Goal: Task Accomplishment & Management: Manage account settings

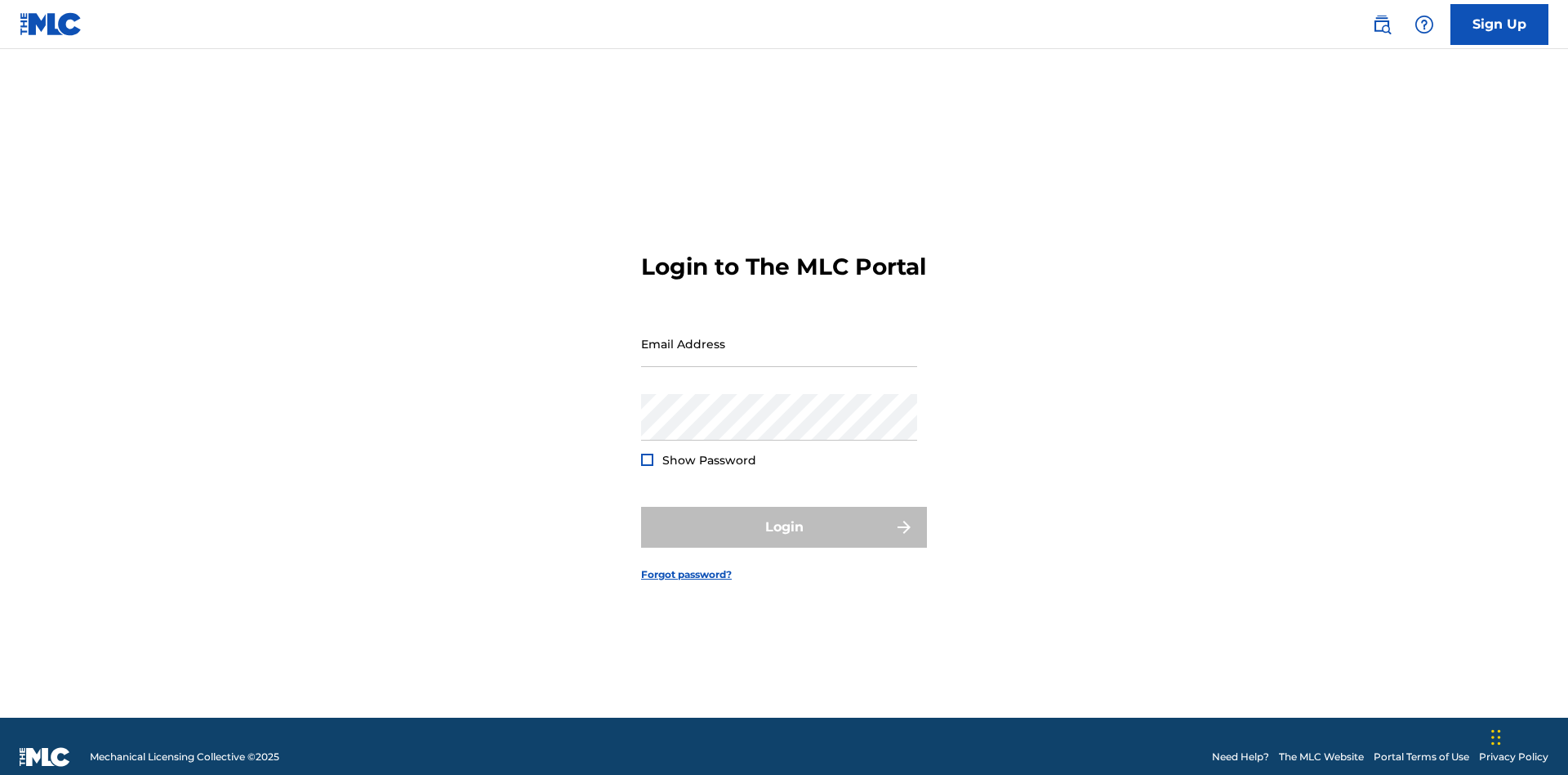
scroll to position [21, 0]
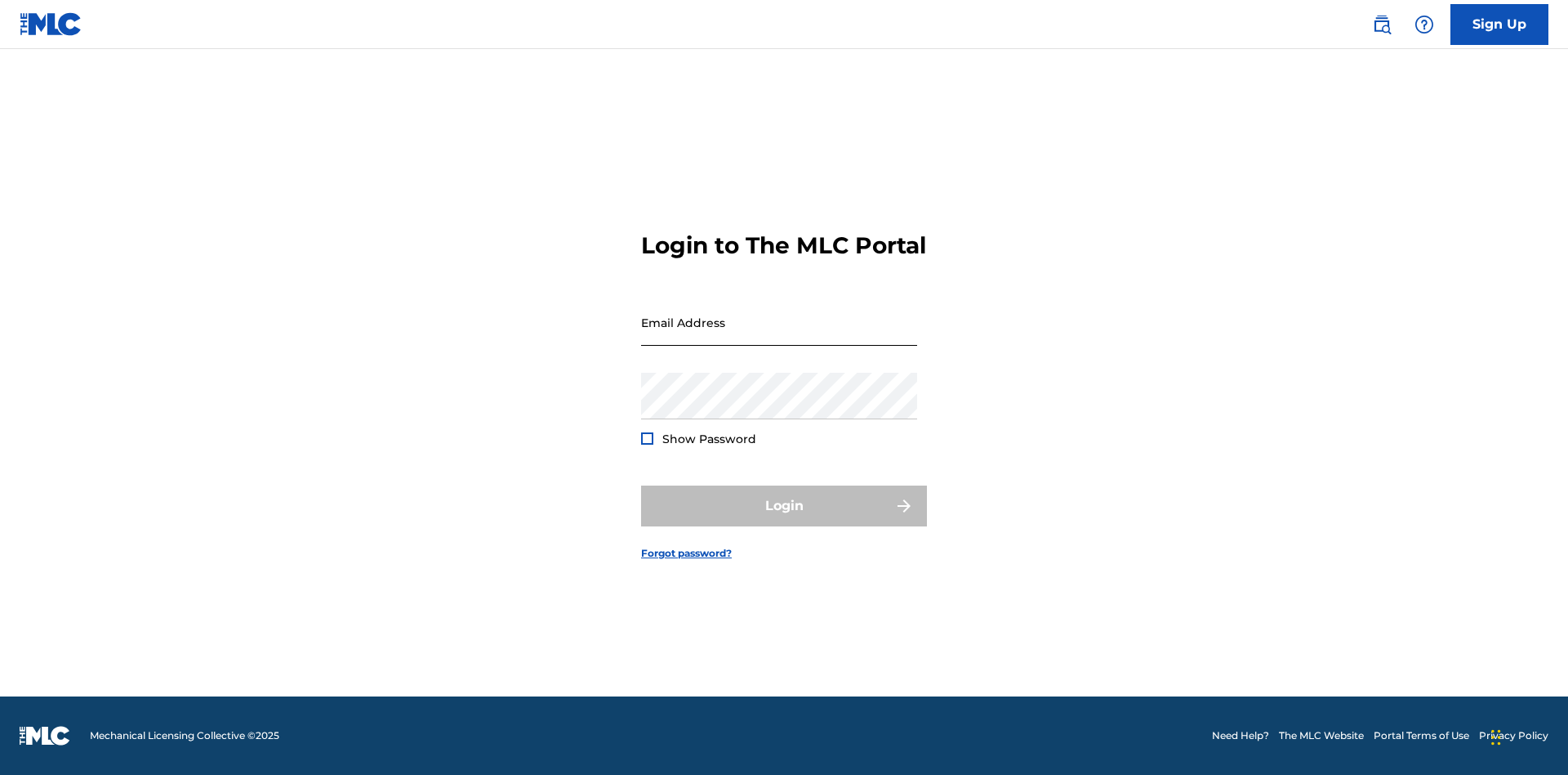
click at [779, 336] on input "Email Address" at bounding box center [778, 322] width 276 height 46
type input "Duke.McTesterson@gmail.com"
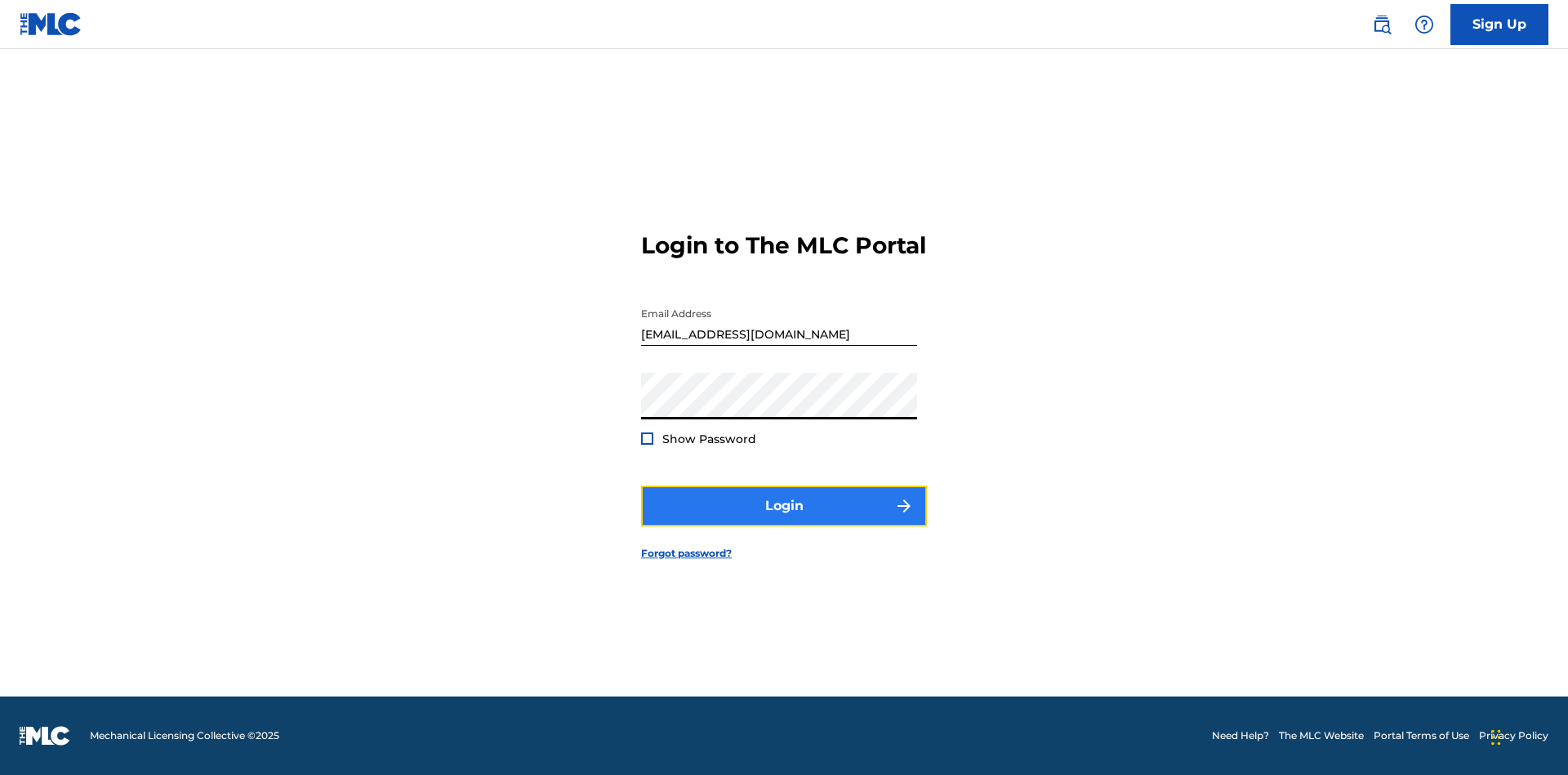
click at [784, 520] on button "Login" at bounding box center [784, 506] width 286 height 41
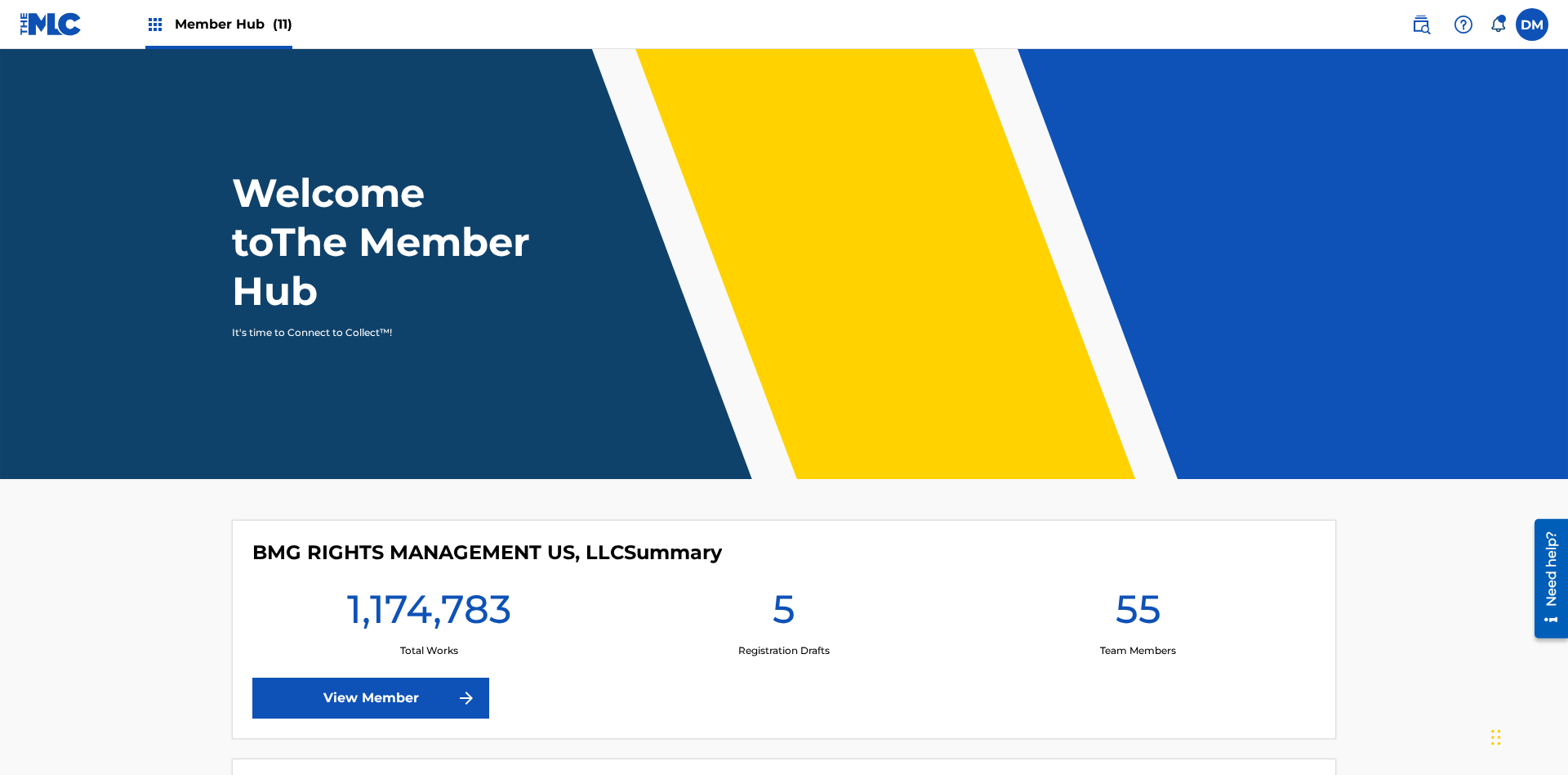
click at [233, 24] on span "Member Hub (11)" at bounding box center [234, 23] width 118 height 19
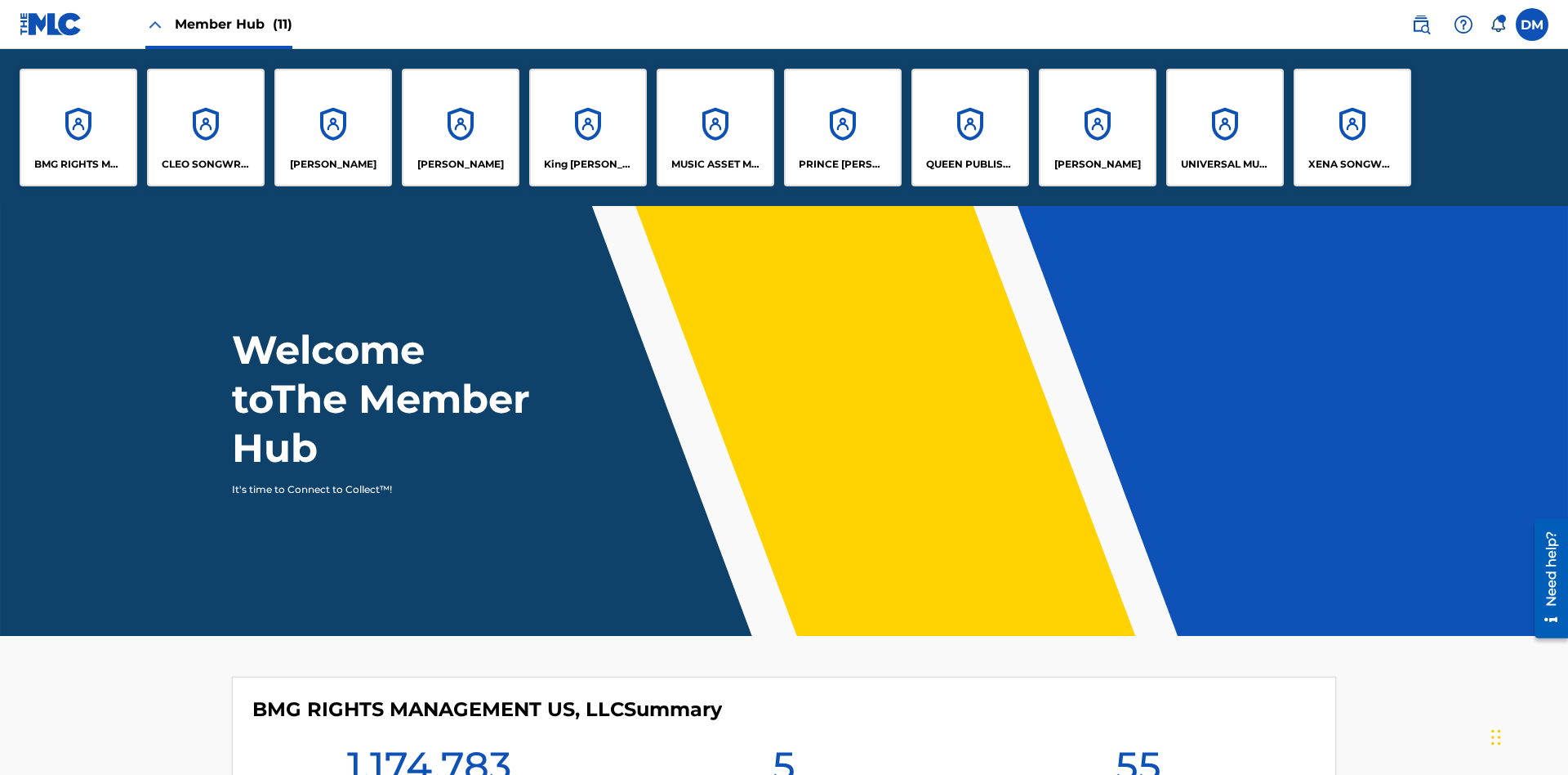
scroll to position [59, 0]
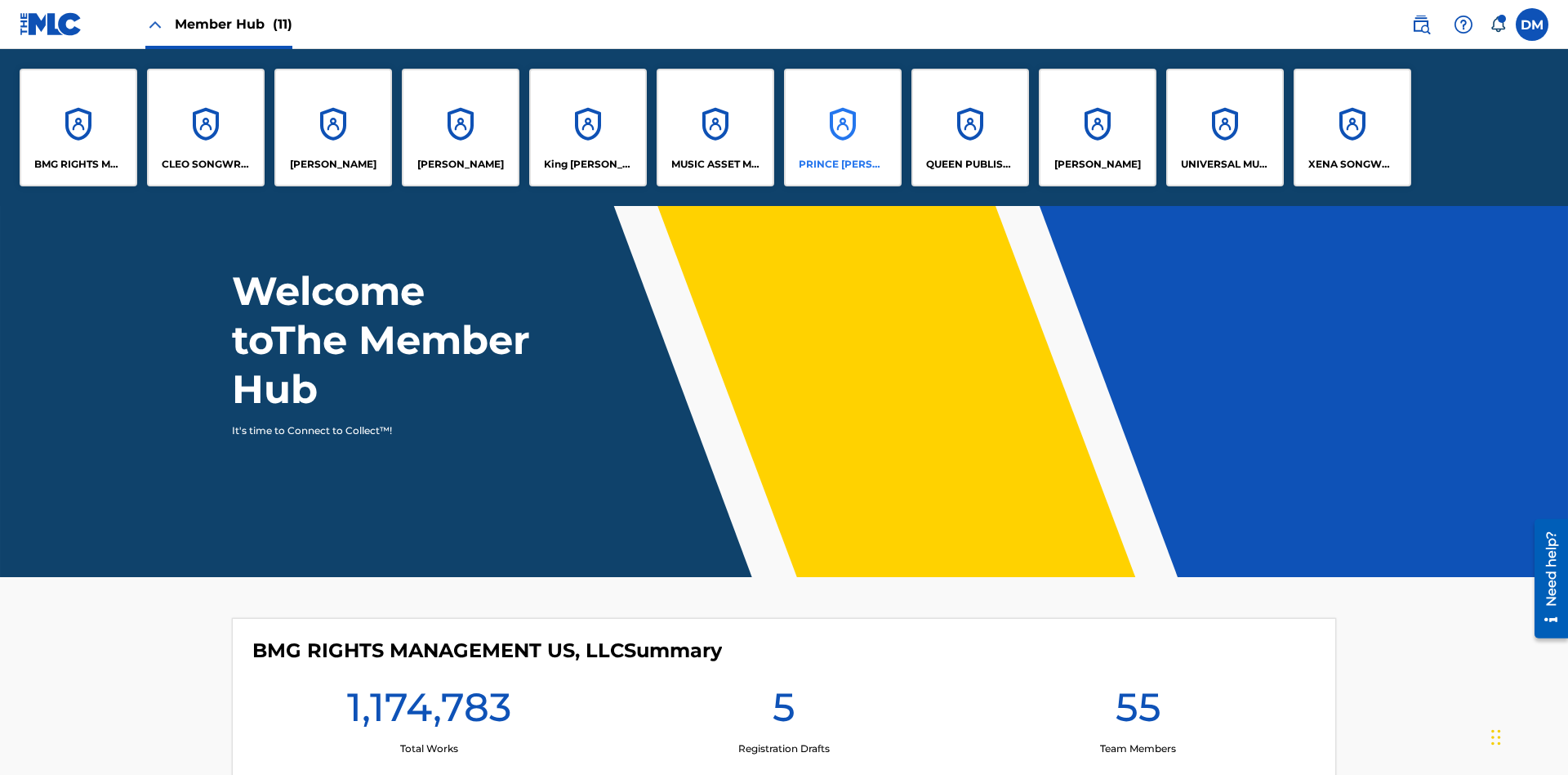
click at [842, 164] on p "PRINCE MCTESTERSON" at bounding box center [843, 164] width 89 height 14
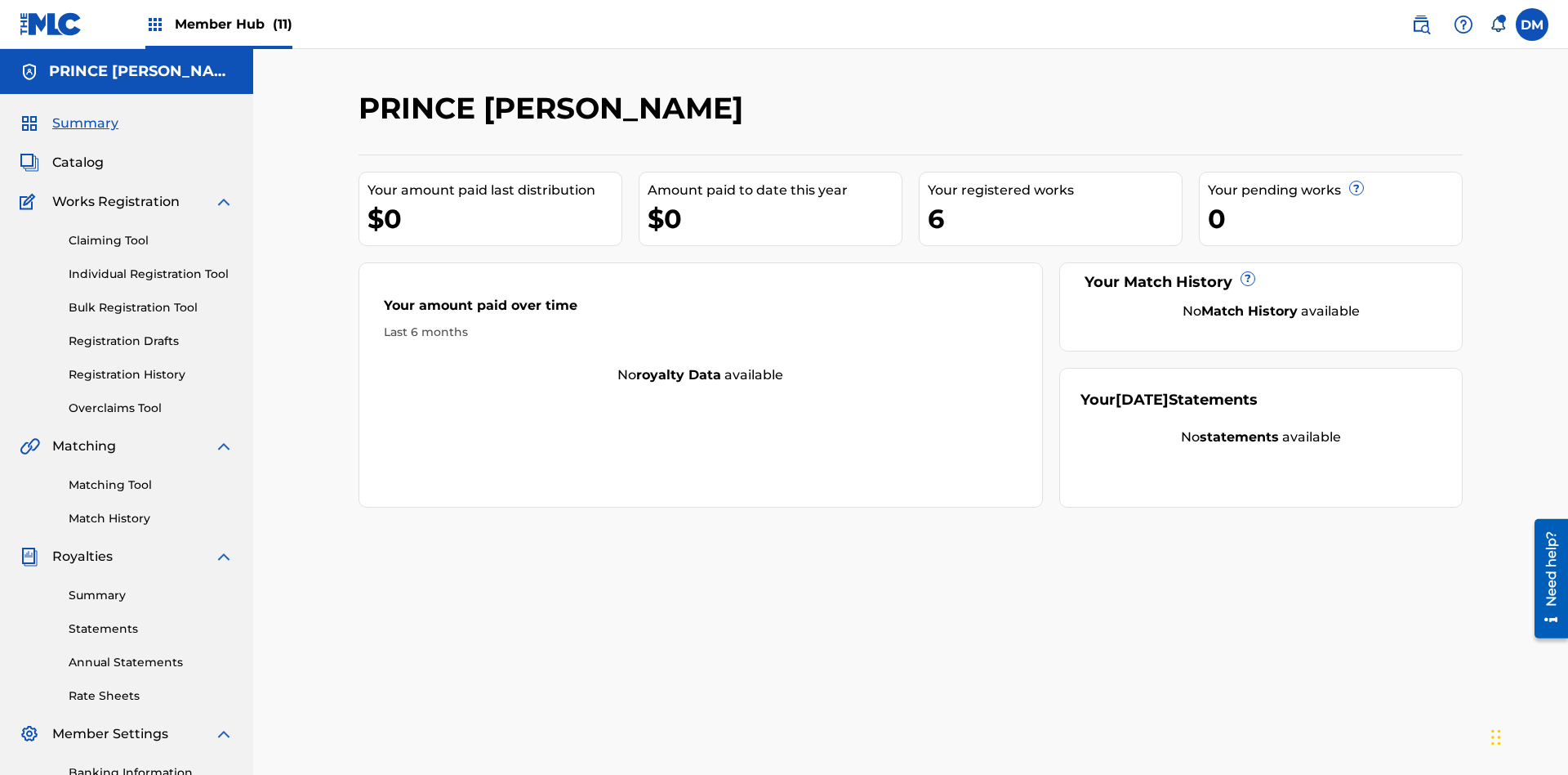
scroll to position [238, 0]
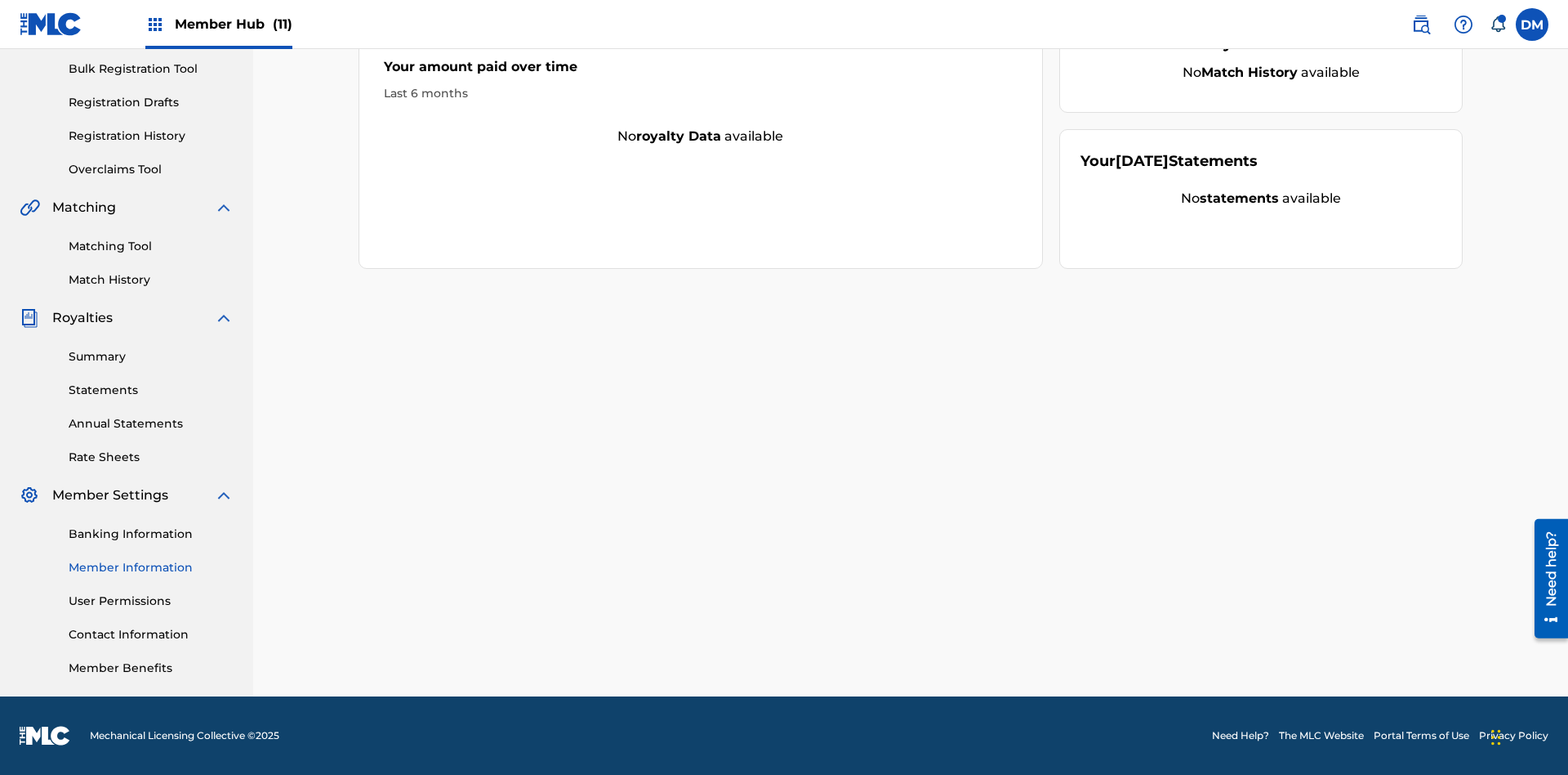
click at [151, 567] on link "Member Information" at bounding box center [151, 567] width 165 height 17
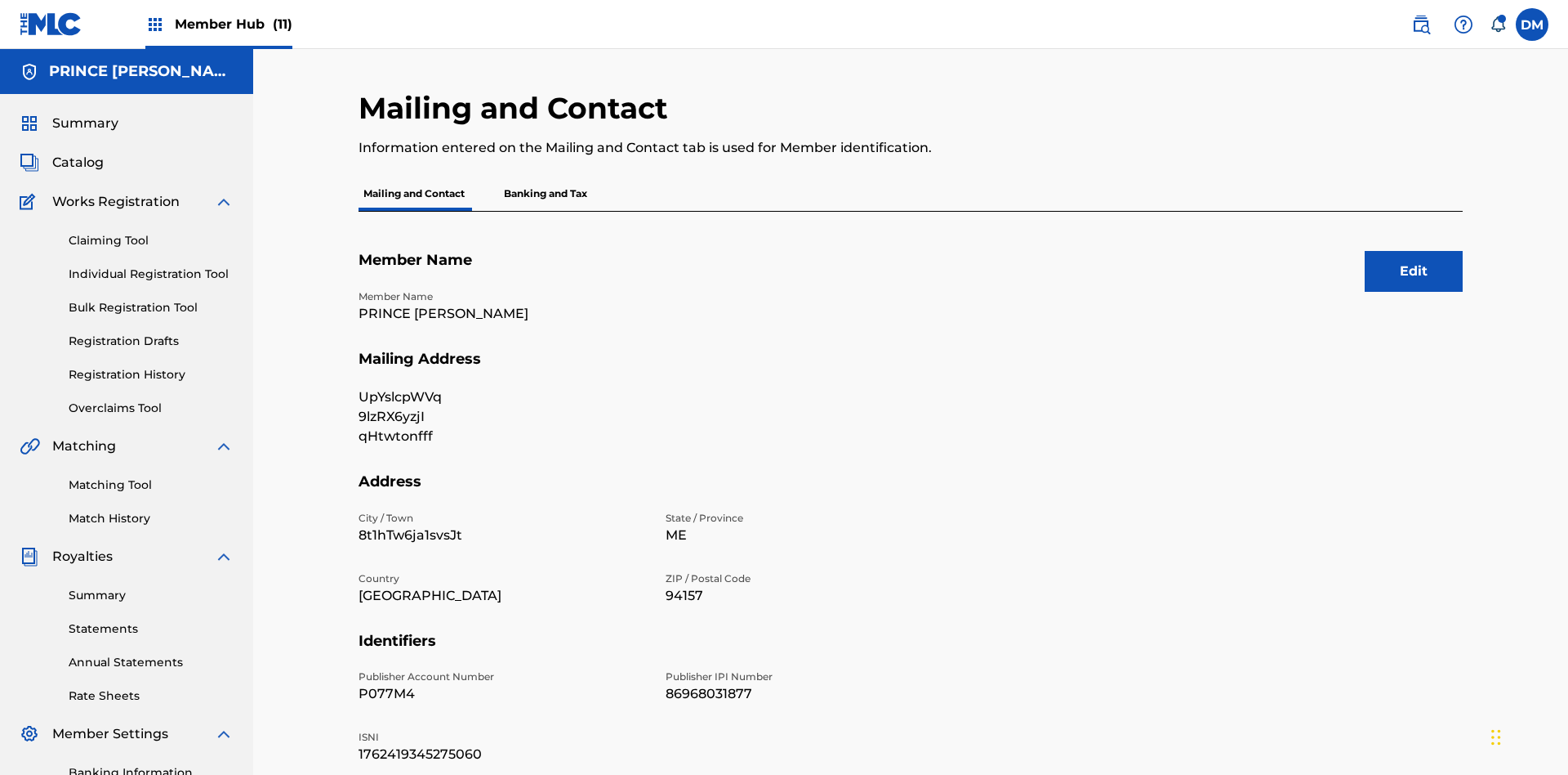
scroll to position [153, 0]
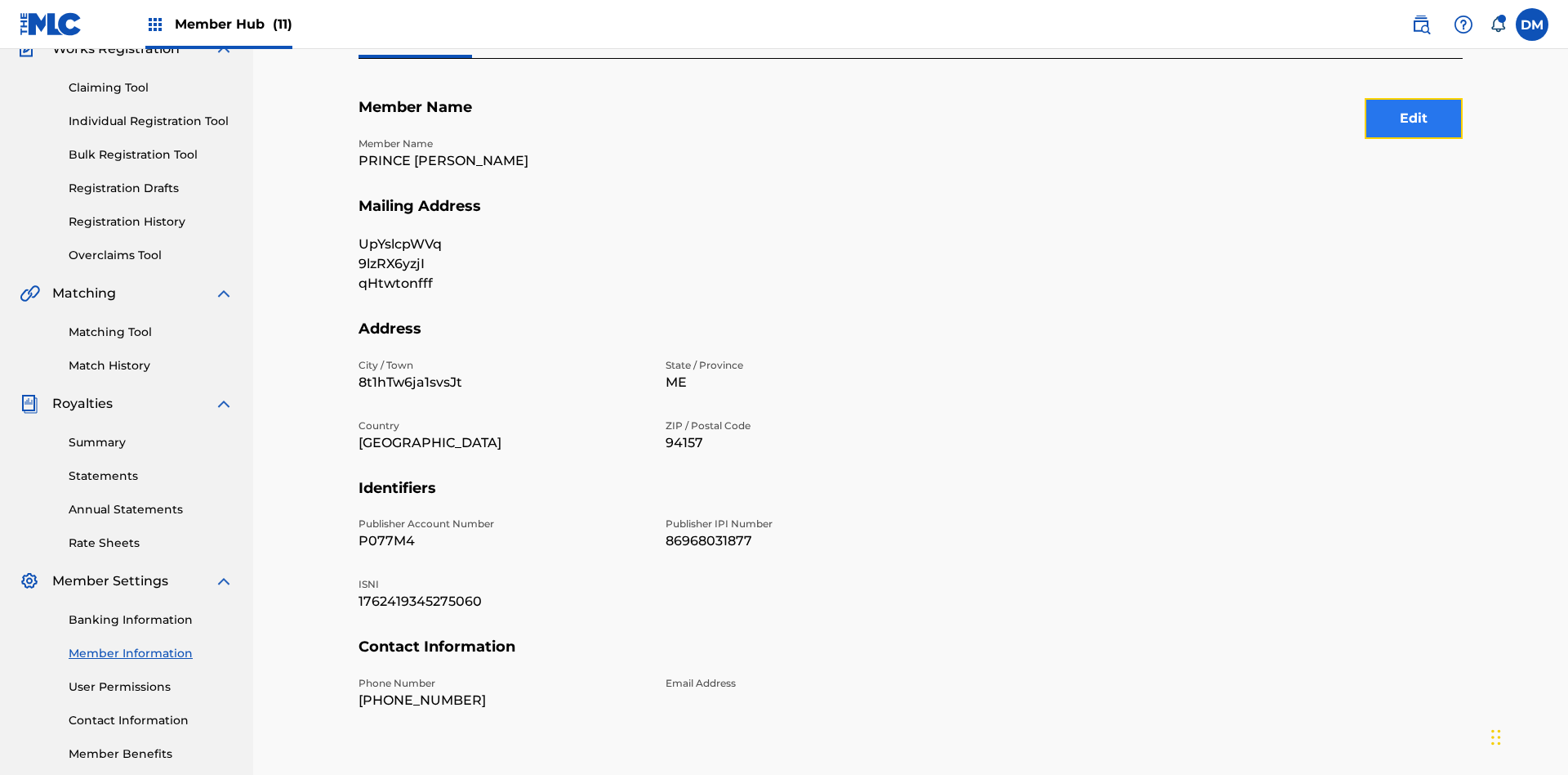
click at [1414, 119] on button "Edit" at bounding box center [1414, 119] width 98 height 41
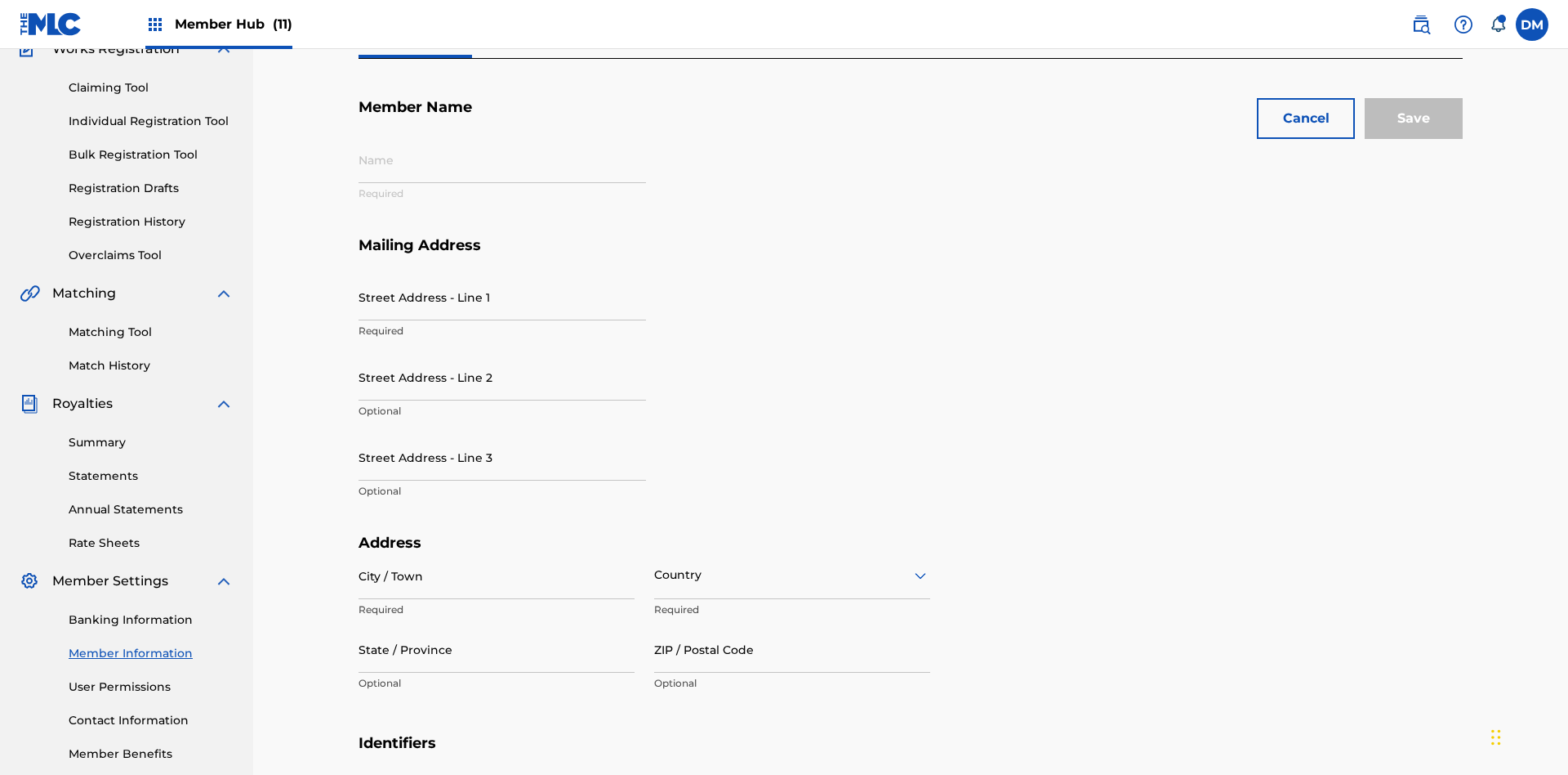
type input "PRINCE [PERSON_NAME]"
type input "UpYslcpWVq"
type input "9lzRX6yzjI"
type input "qHtwtonfff"
type input "8t1hTw6ja1svsJt"
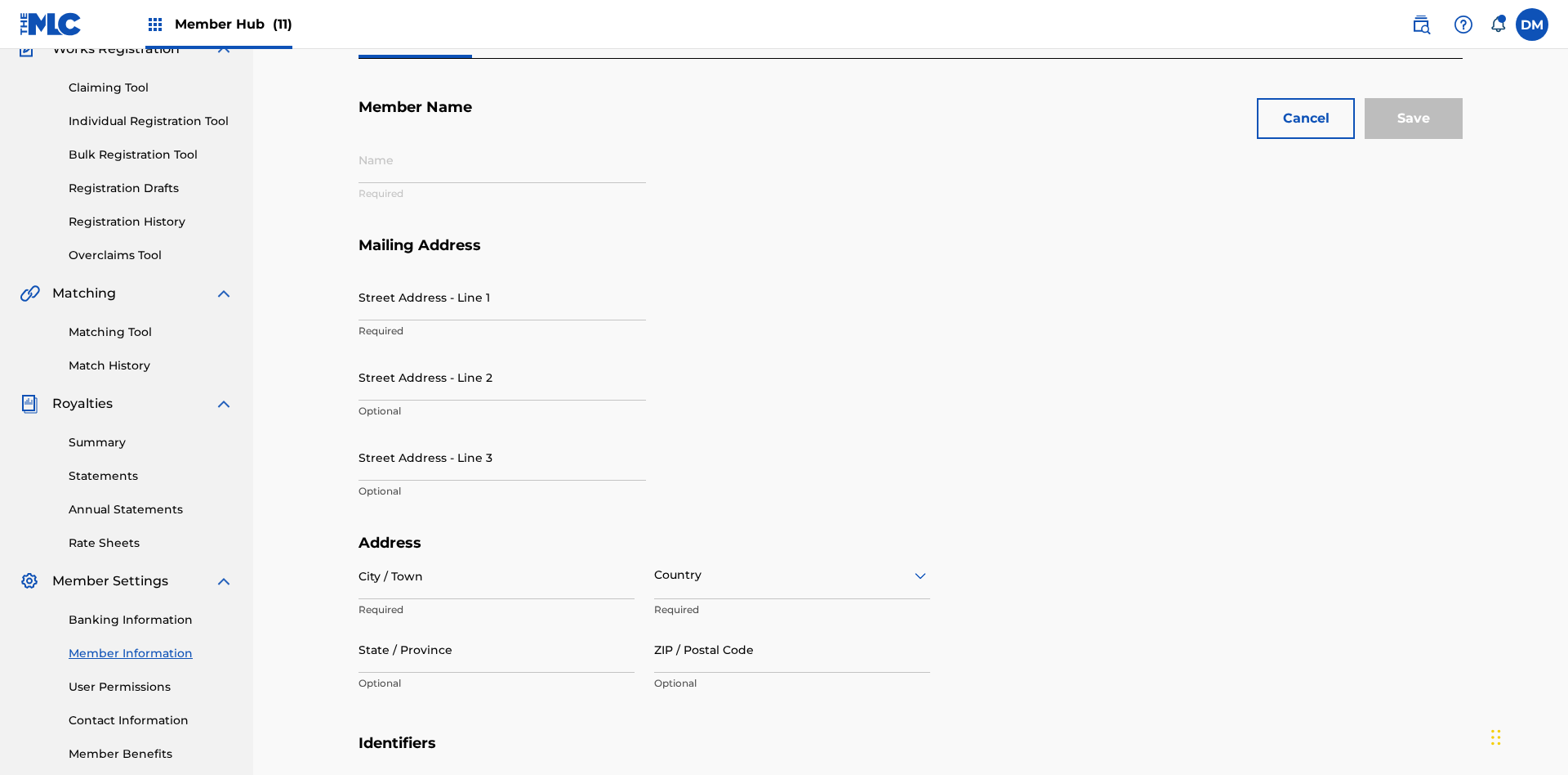
type input "94157"
type input "P077M4"
type input "86968031877"
type input "1762419345275060"
type input "074"
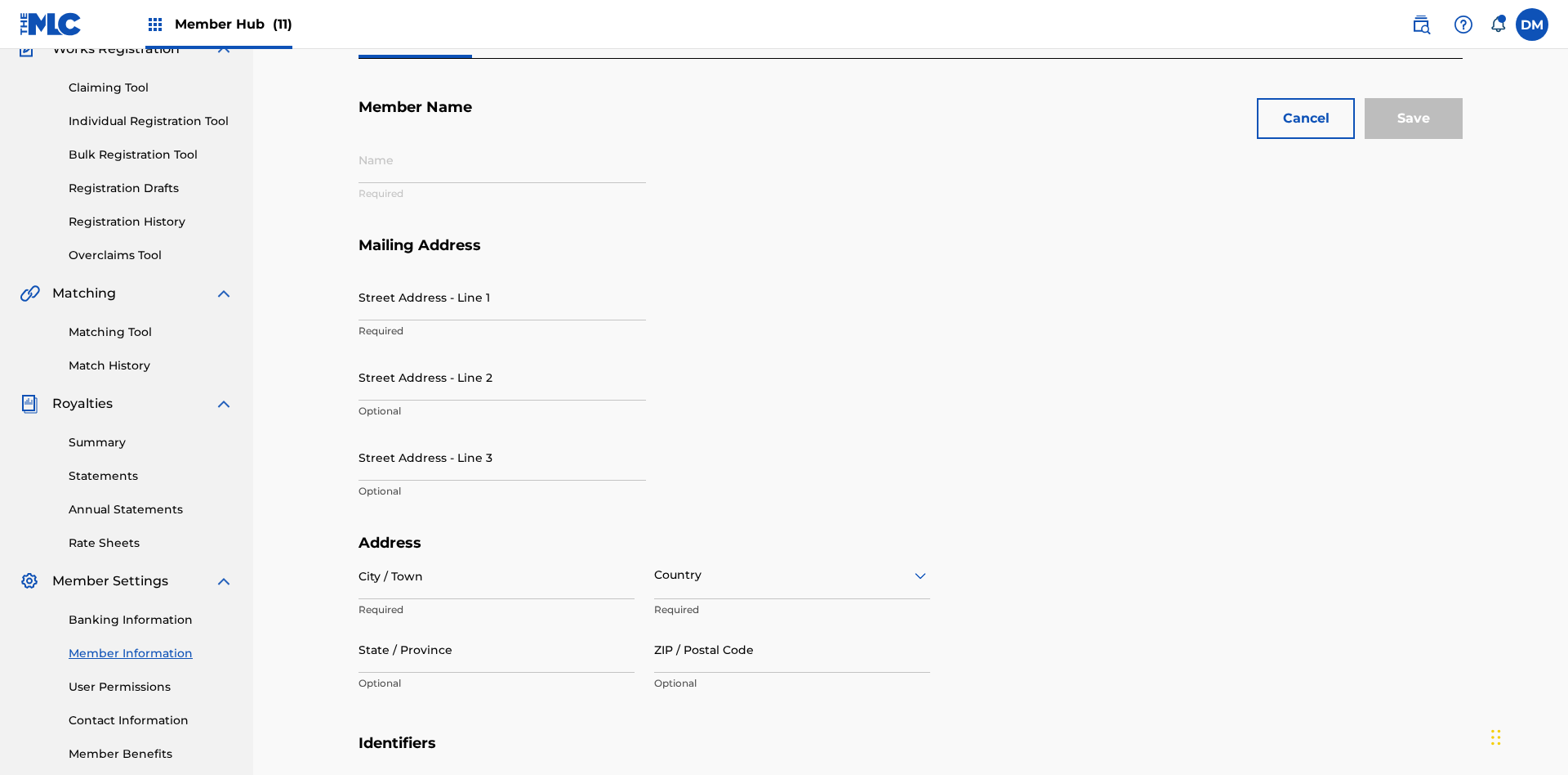
type input "2775962"
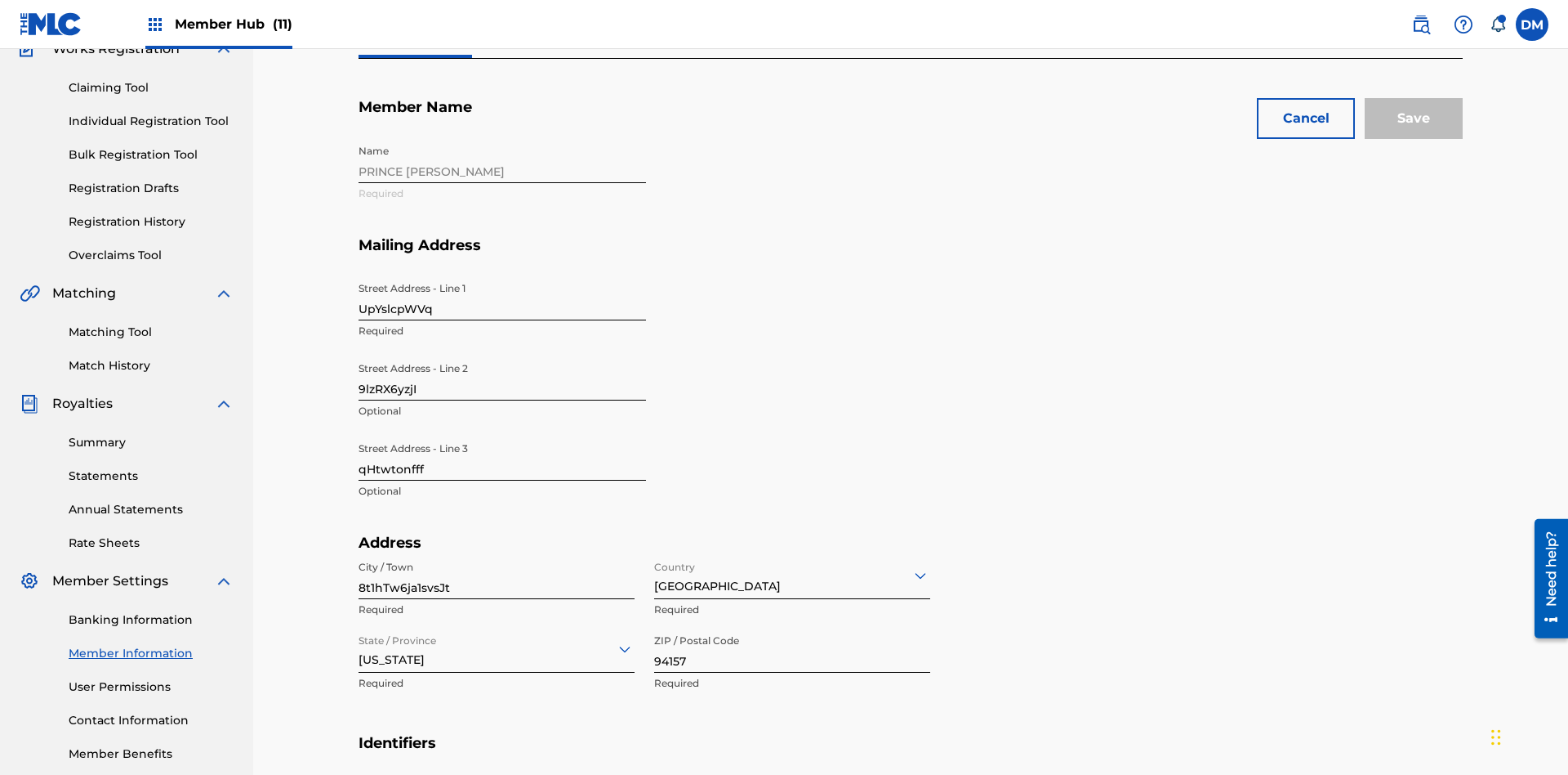
scroll to position [329, 0]
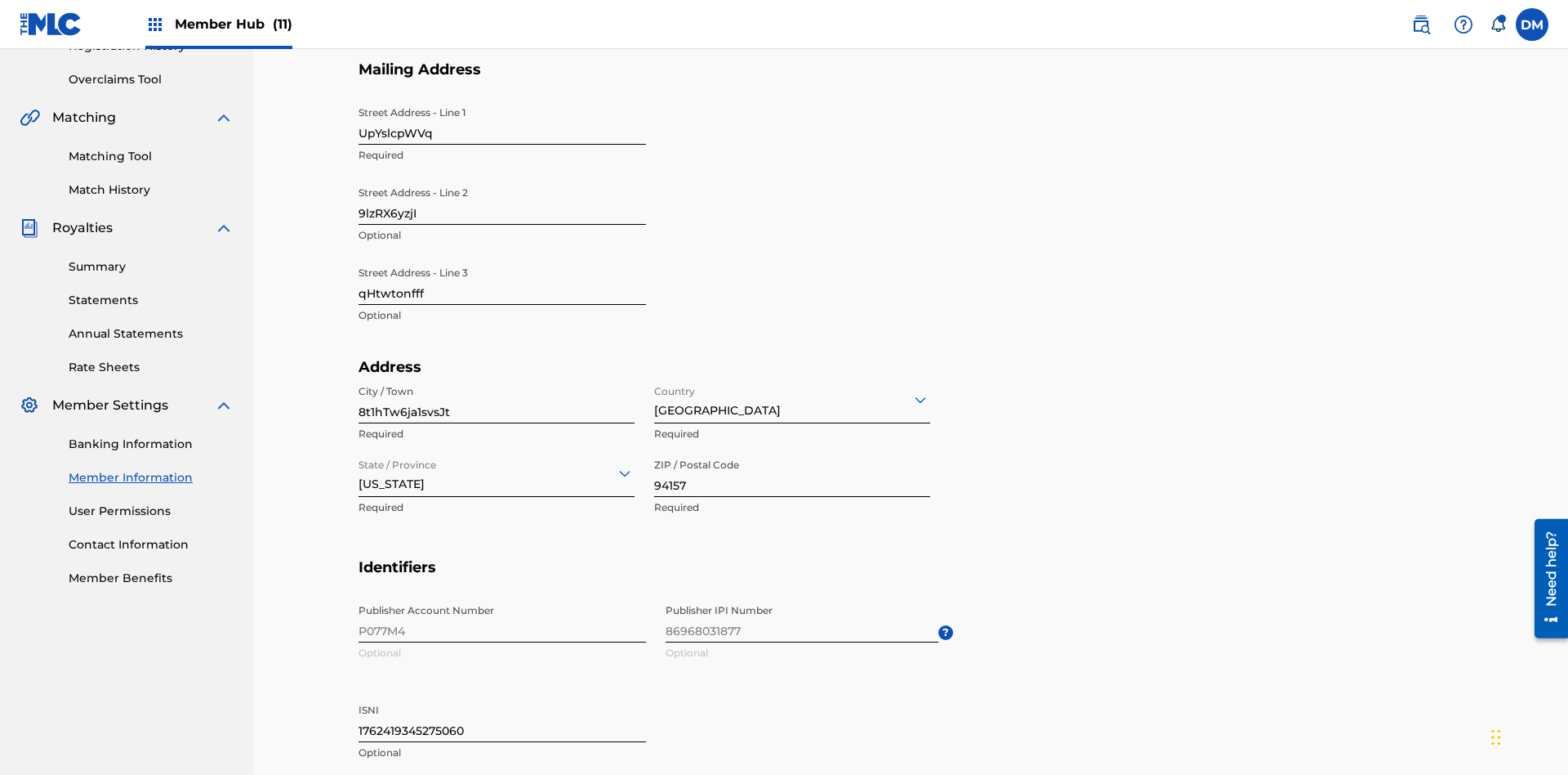
click at [502, 121] on input "UpYslcpWVq" at bounding box center [502, 121] width 287 height 46
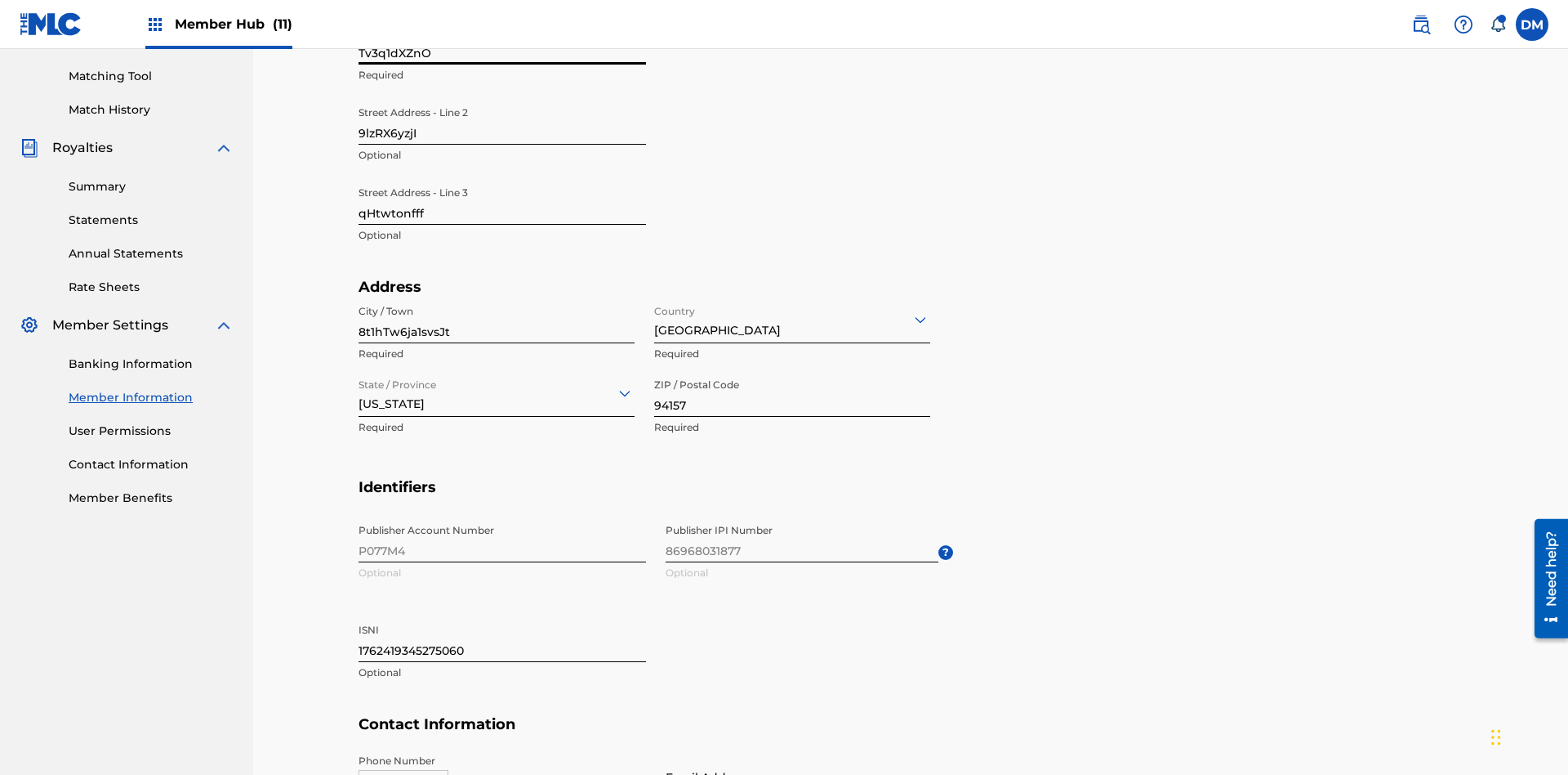
type input "Tv3q1dXZnO"
click at [502, 121] on input "9lzRX6yzjI" at bounding box center [502, 121] width 287 height 46
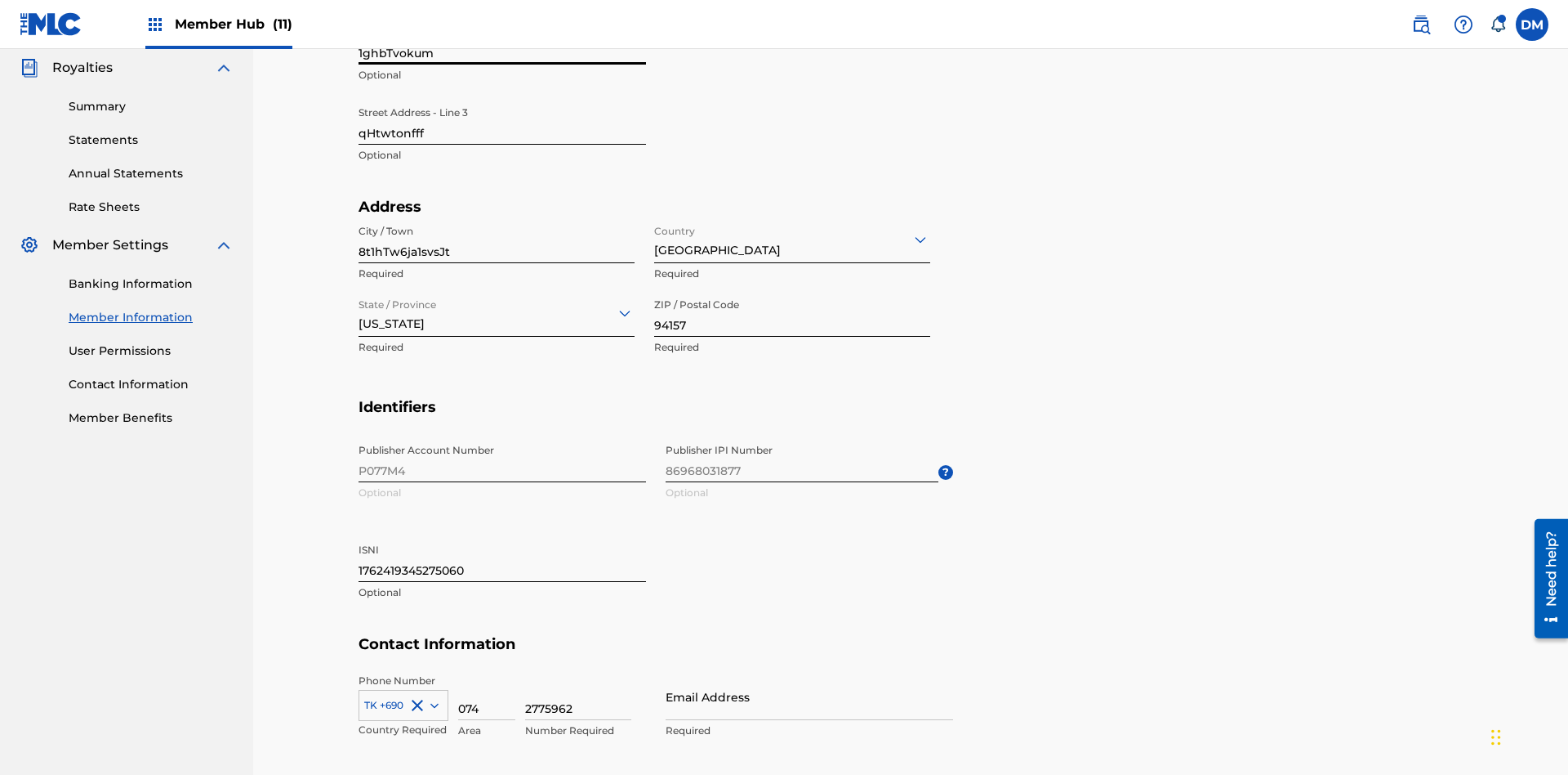
type input "1ghbTvokum"
click at [502, 121] on input "qHtwtonfff" at bounding box center [502, 121] width 287 height 46
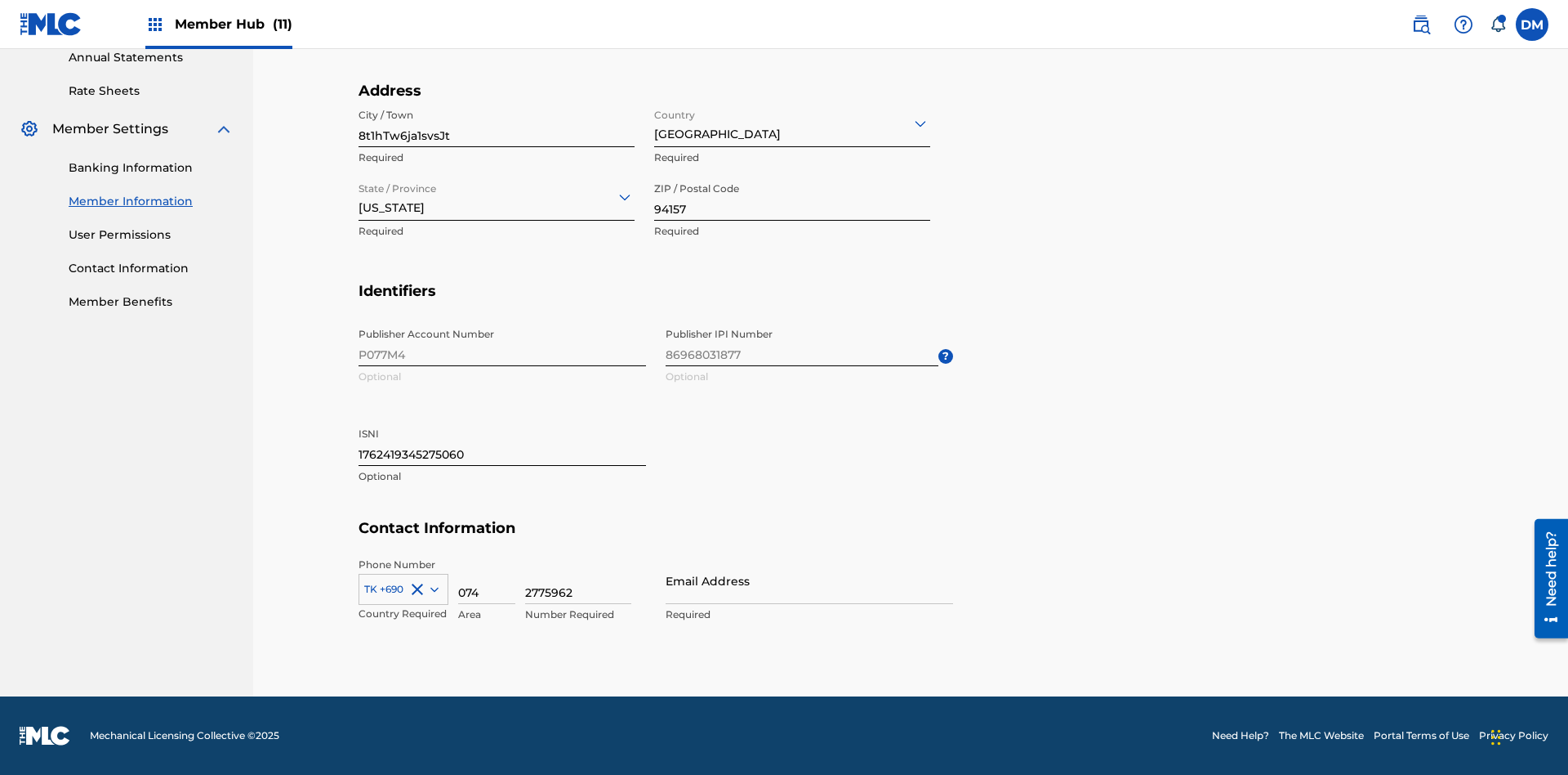
type input "xeV3T07UwD"
click at [496, 123] on input "8t1hTw6ja1svsJt" at bounding box center [496, 124] width 276 height 46
type input "KADQyQaRr4M7R6O"
click at [655, 122] on input "Country" at bounding box center [656, 122] width 4 height 17
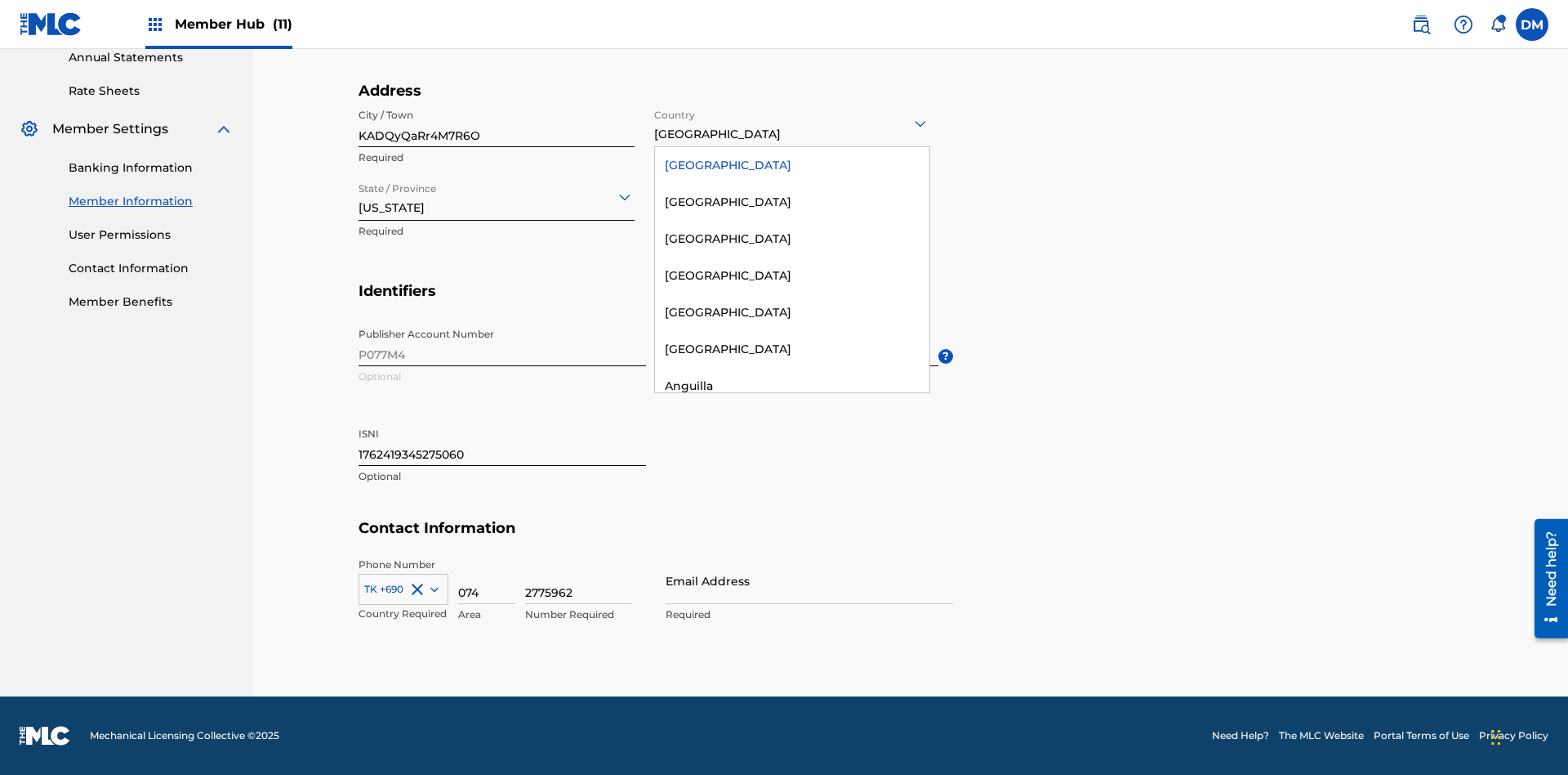
click at [792, 165] on div "United States" at bounding box center [792, 165] width 275 height 37
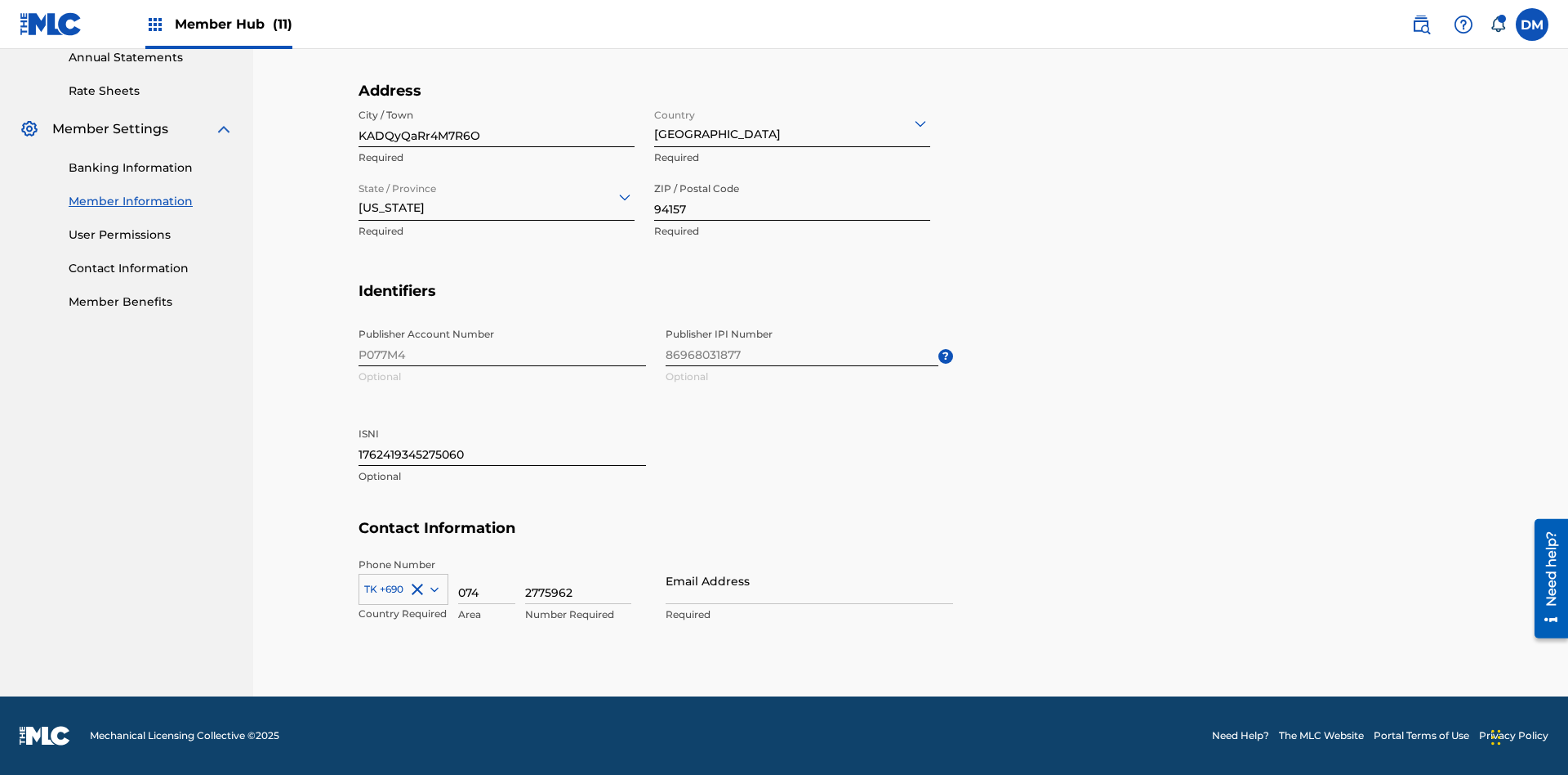
click at [360, 196] on input "State / Province" at bounding box center [361, 196] width 4 height 17
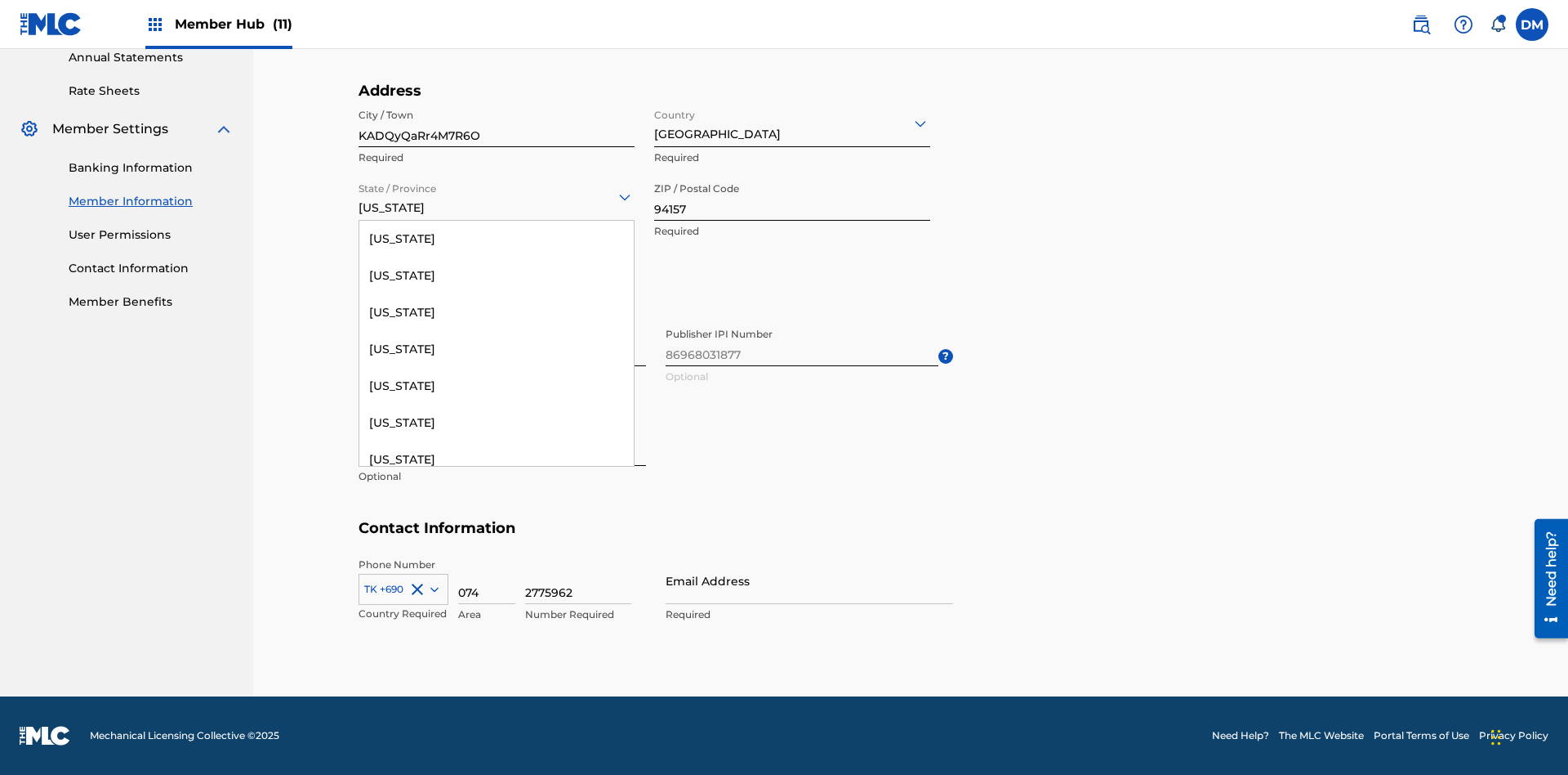
scroll to position [576, 0]
click at [496, 756] on div "Nevada" at bounding box center [497, 765] width 275 height 37
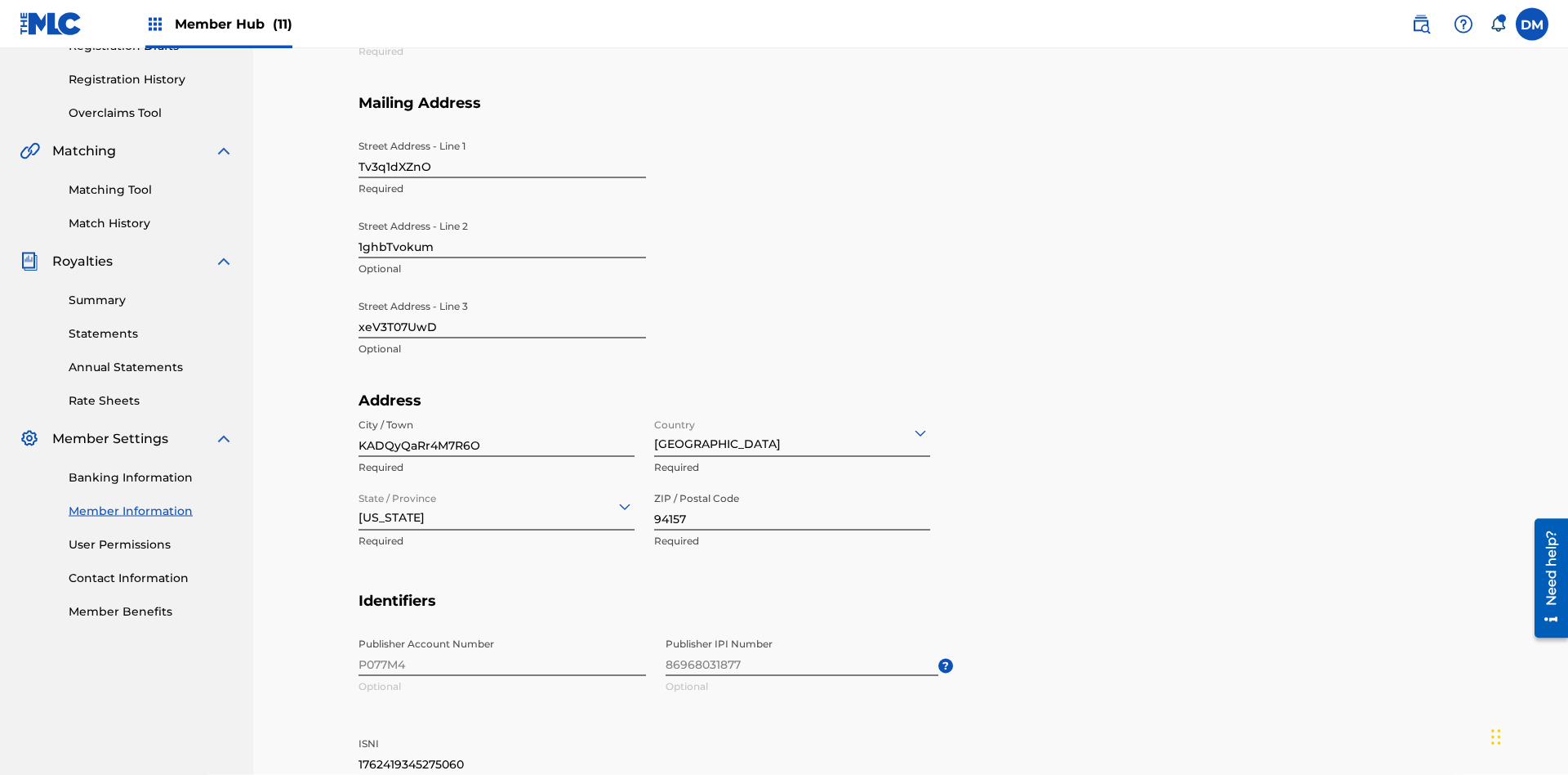
scroll to position [604, 0]
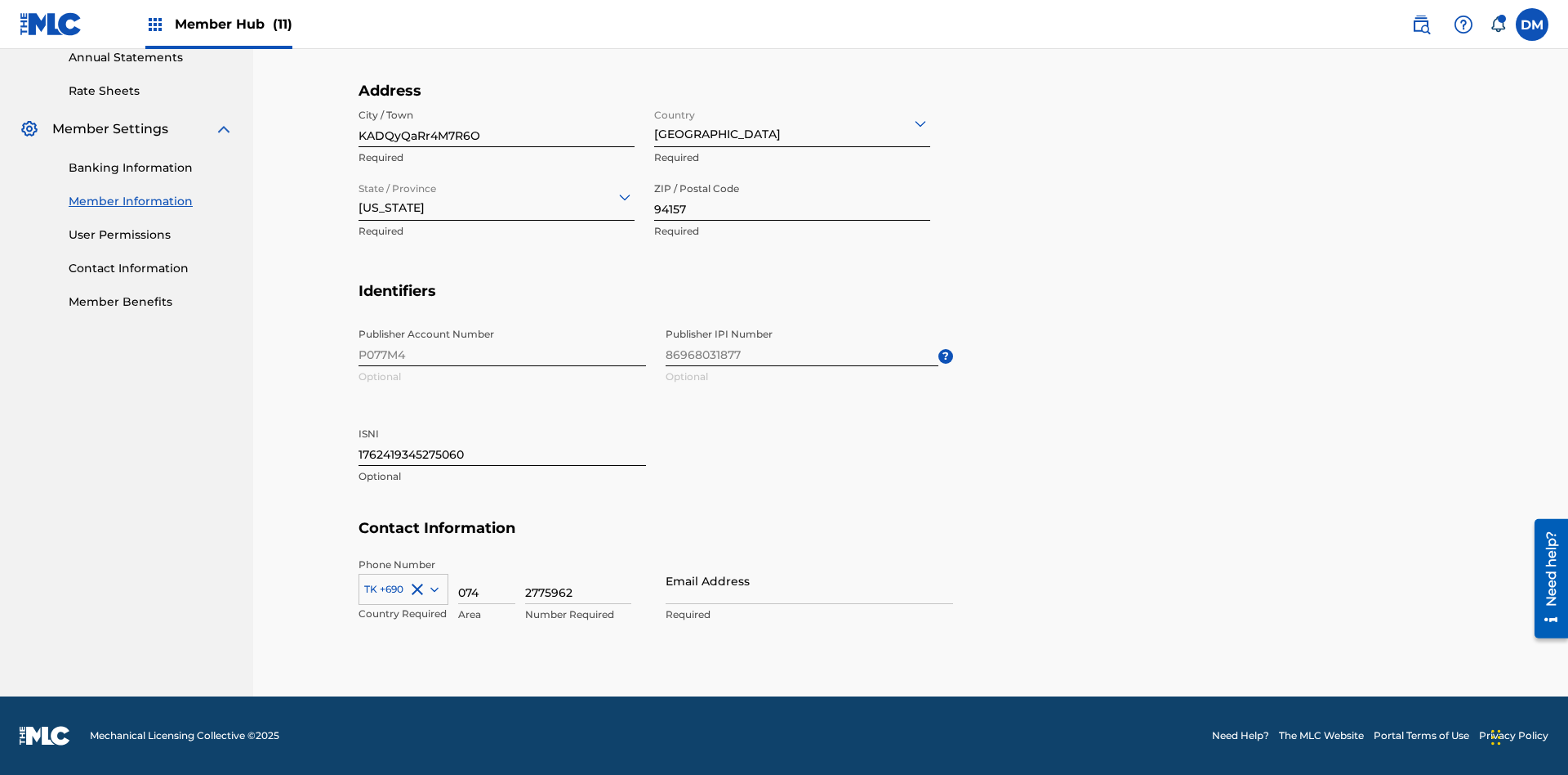
click at [792, 197] on input "94157" at bounding box center [792, 197] width 276 height 46
type input "00485"
click at [502, 442] on input "1762419345275060" at bounding box center [502, 443] width 287 height 46
type input "8608234441295274"
click at [431, 588] on icon at bounding box center [434, 588] width 8 height 4
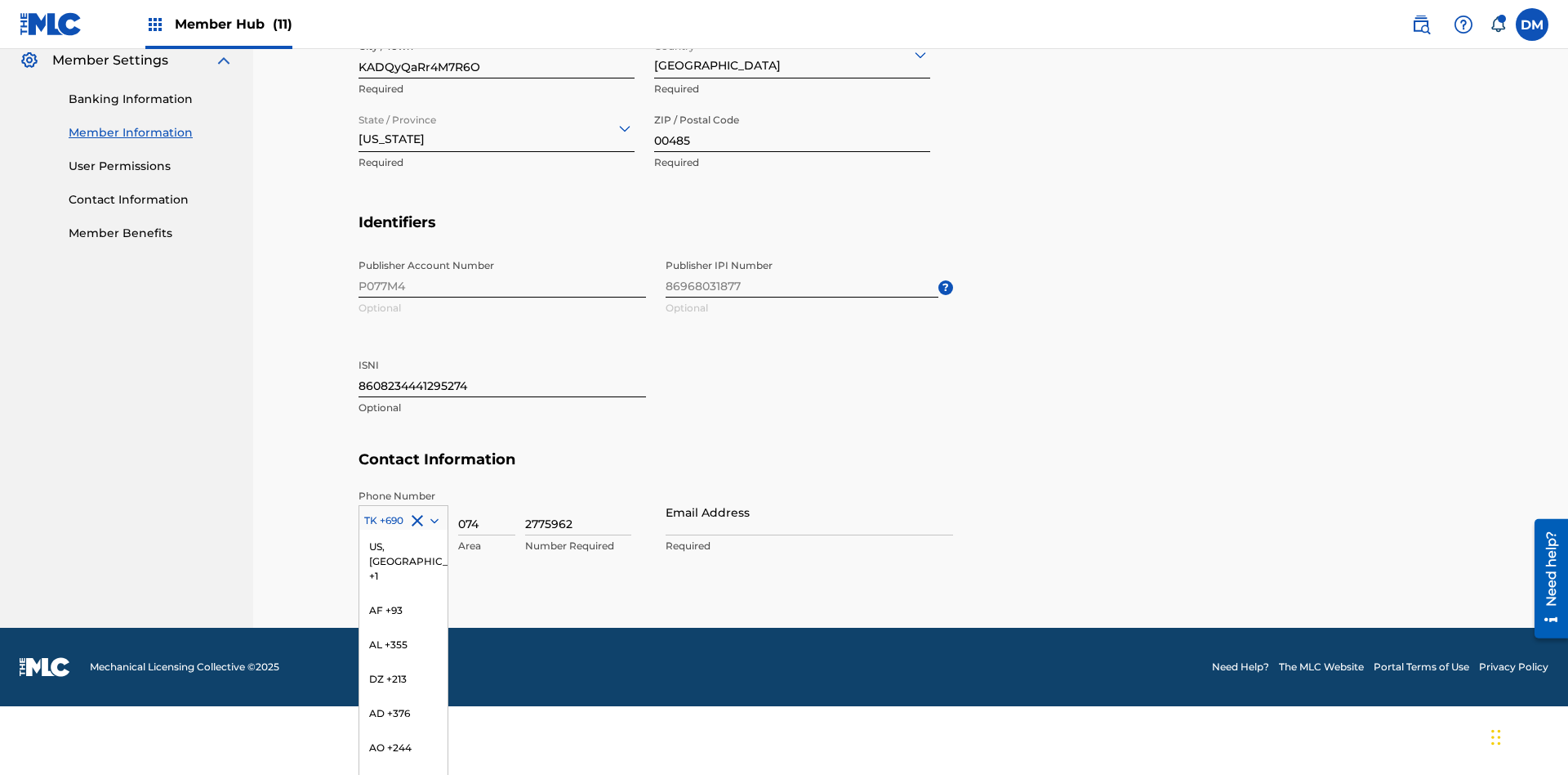
scroll to position [6459, 0]
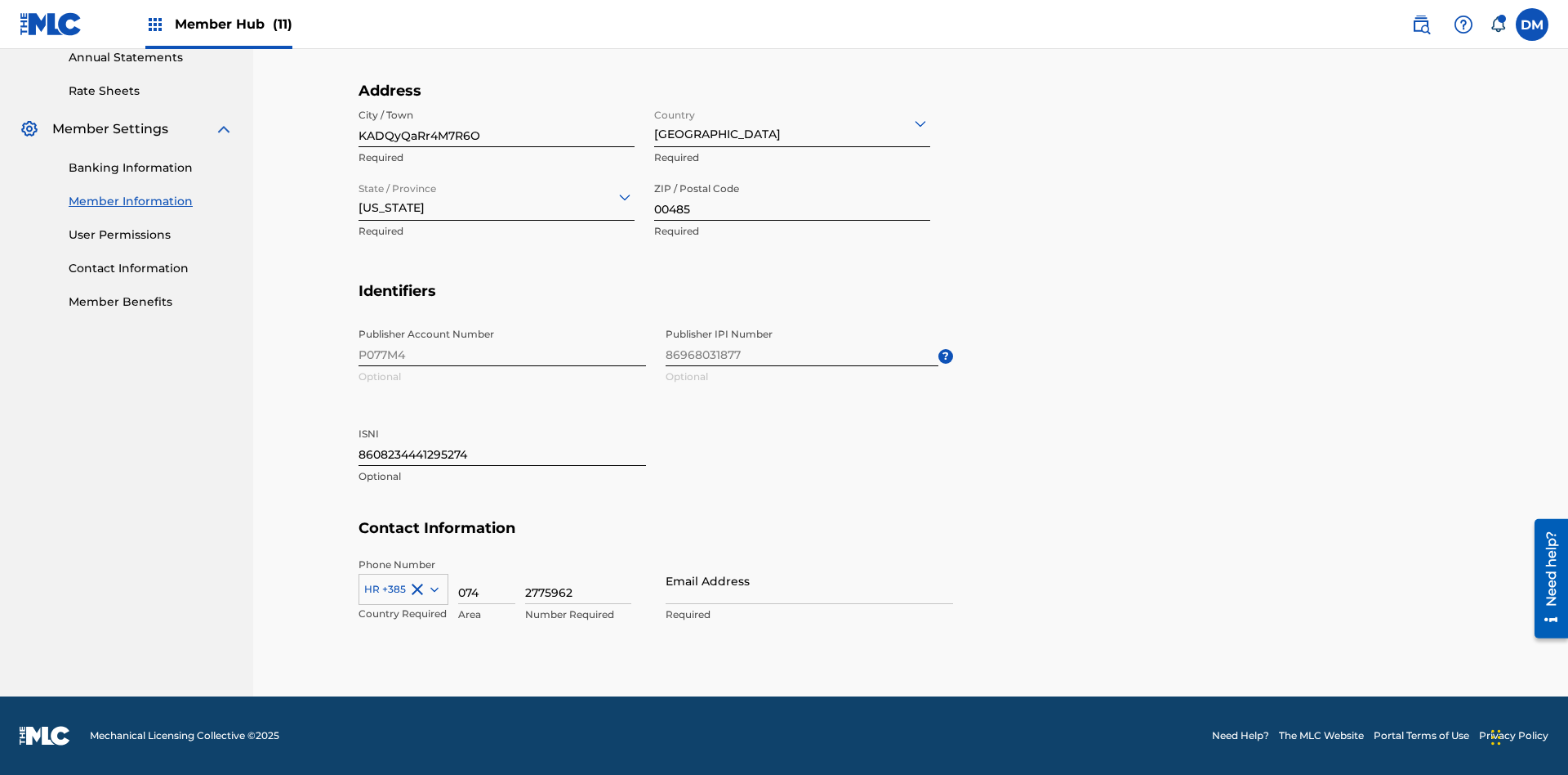
scroll to position [604, 0]
click at [486, 580] on input "074" at bounding box center [486, 580] width 57 height 46
type input "873"
click at [578, 580] on input "2775962" at bounding box center [577, 580] width 106 height 46
type input "8014887"
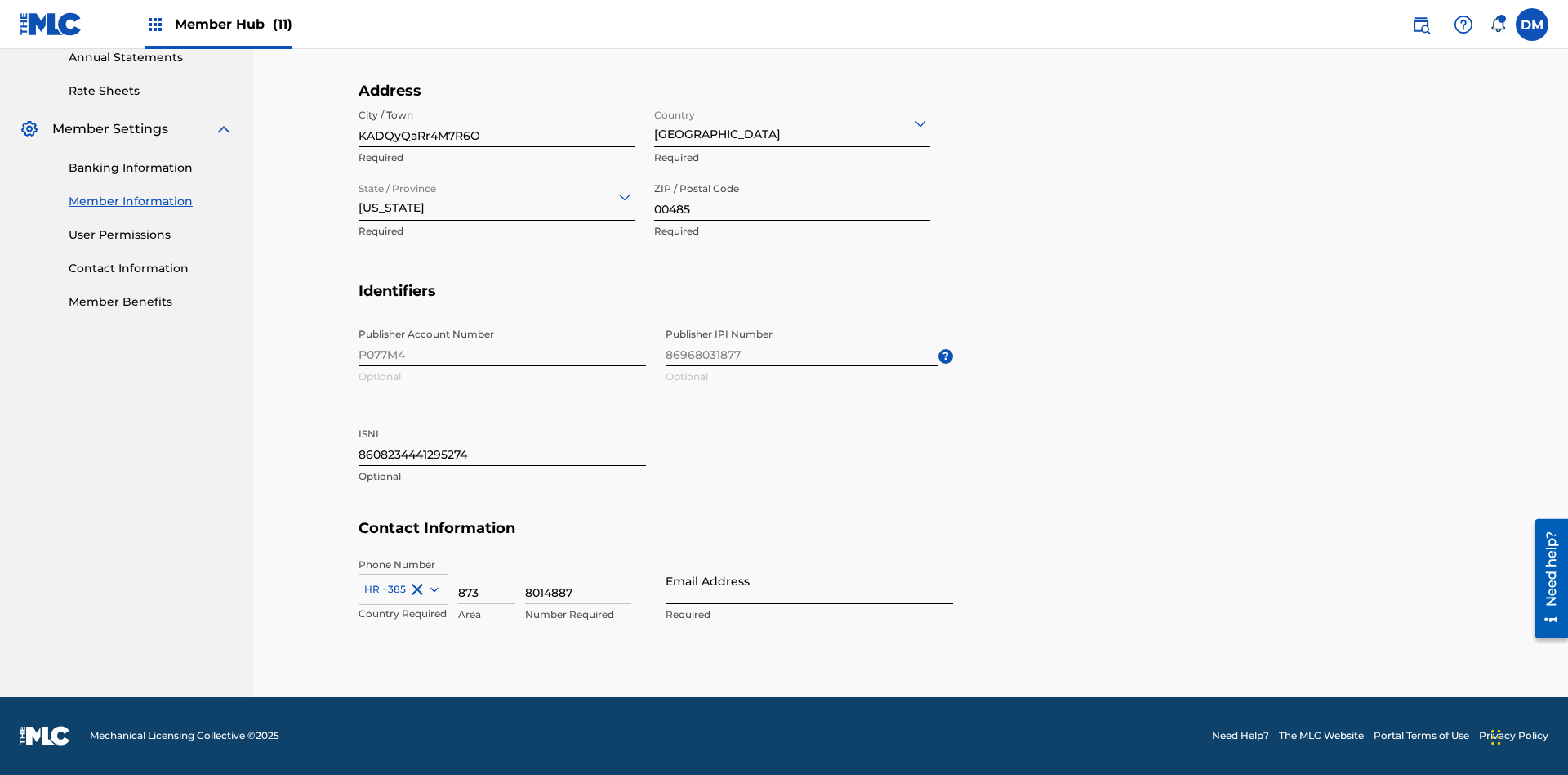
click at [809, 580] on input "Email Address" at bounding box center [809, 580] width 287 height 46
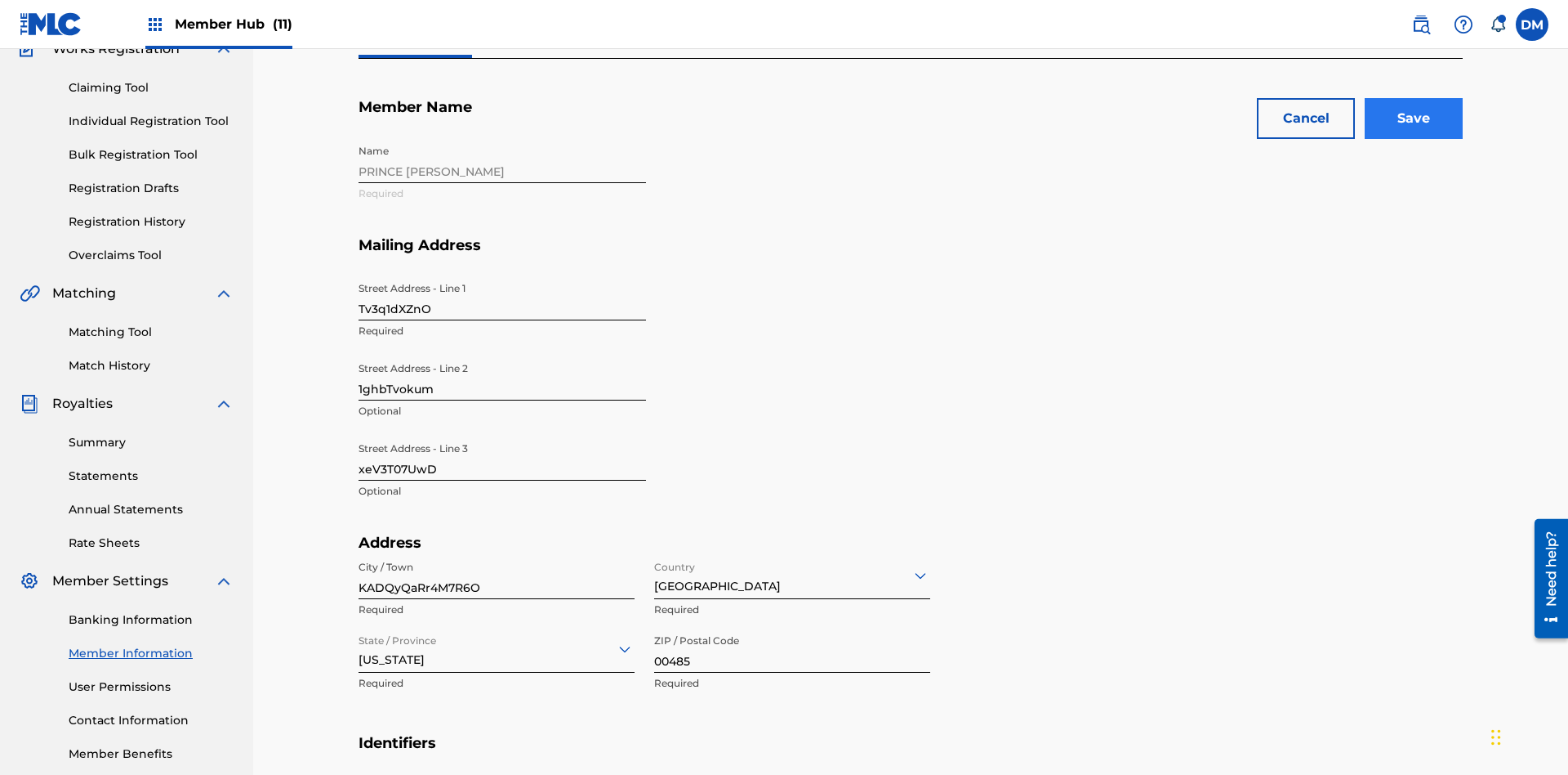
type input "Crpk1@XTMUc.com"
click at [1414, 119] on input "Save" at bounding box center [1414, 119] width 98 height 41
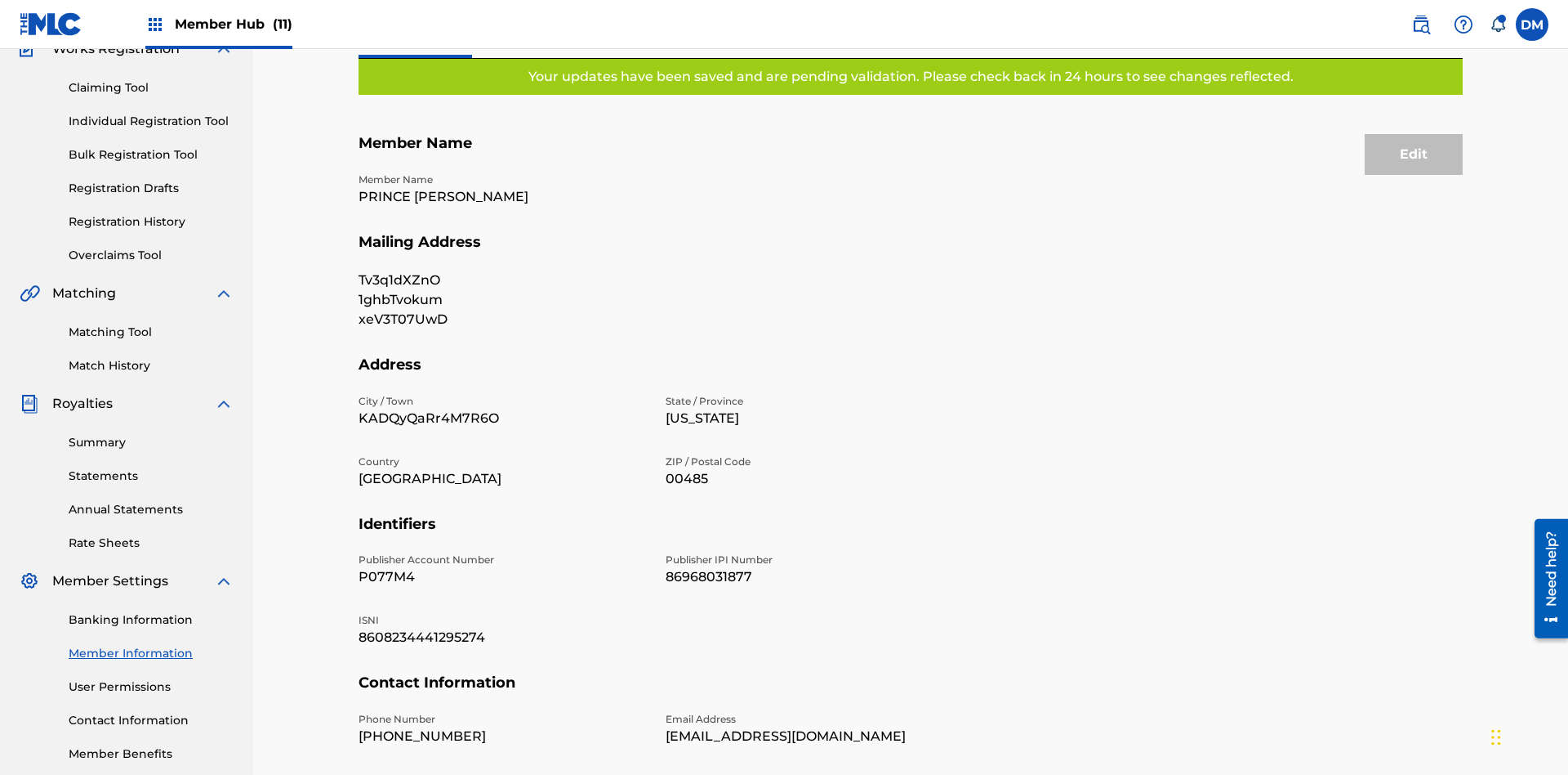
scroll to position [121, 0]
